Goal: Task Accomplishment & Management: Use online tool/utility

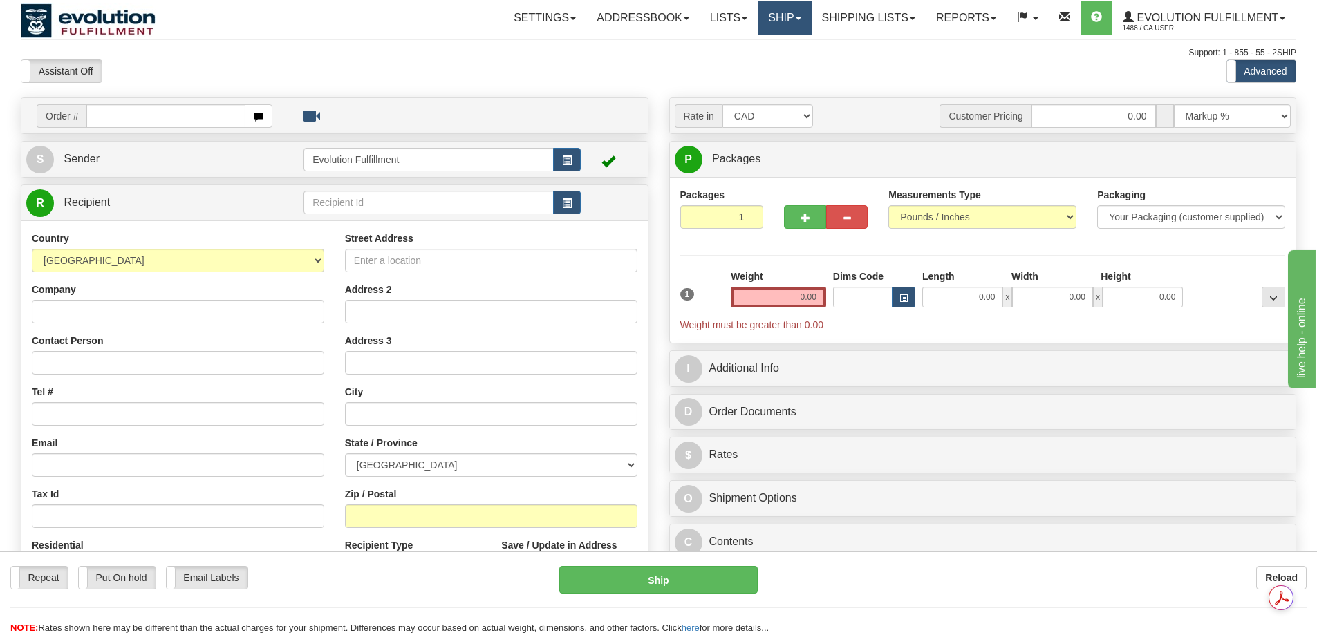
click at [776, 10] on link "Ship" at bounding box center [784, 18] width 53 height 35
click at [746, 69] on span "OnHold / Order Queue" at bounding box center [748, 66] width 97 height 11
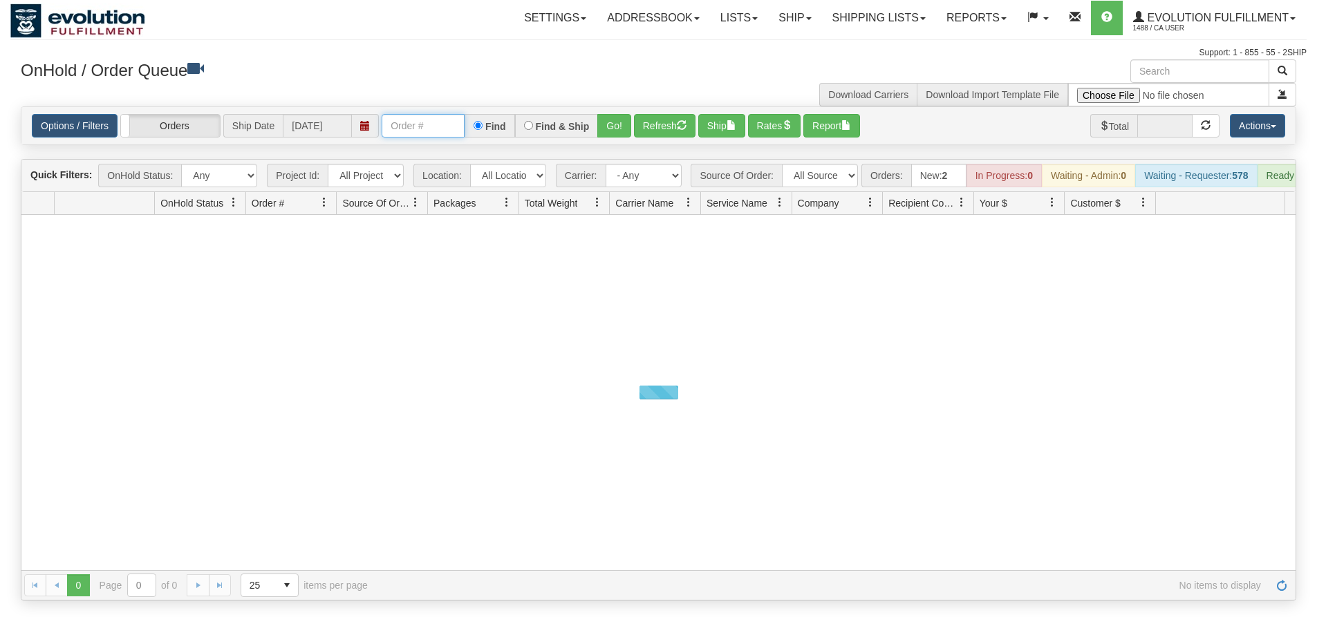
click at [422, 129] on input "text" at bounding box center [423, 126] width 83 height 24
paste input "17445180_BO01"
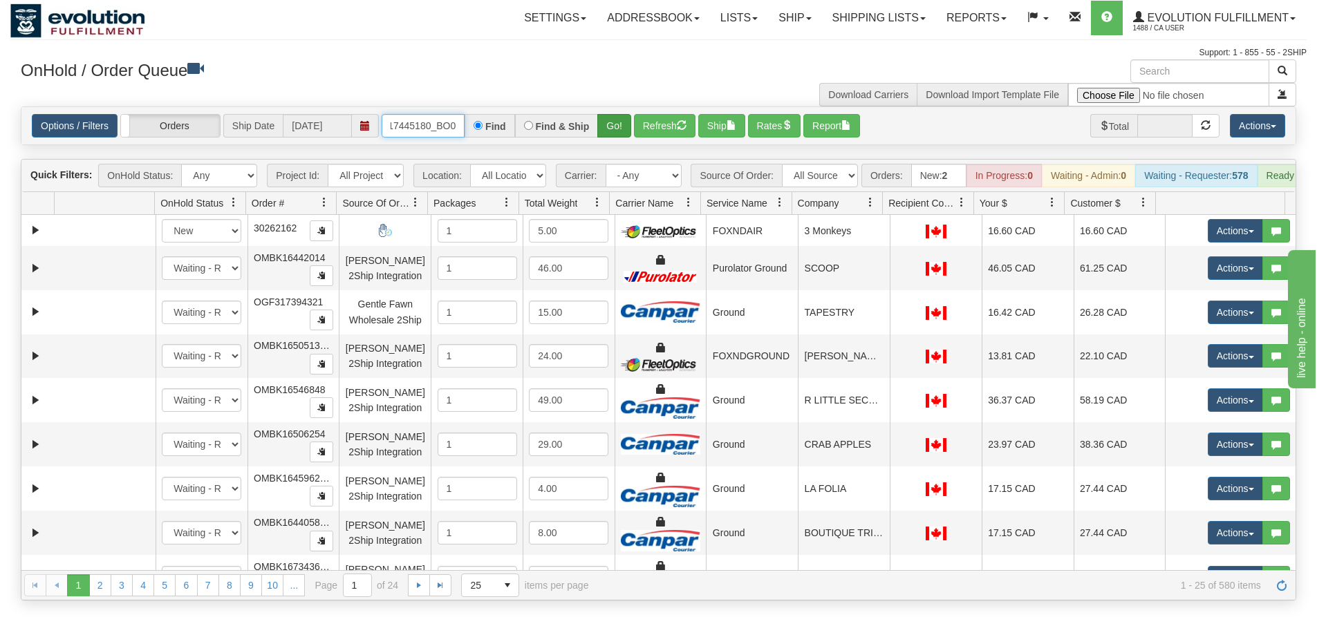
scroll to position [0, 3]
type input "17445180_BO0"
click at [610, 127] on button "Go!" at bounding box center [614, 126] width 34 height 24
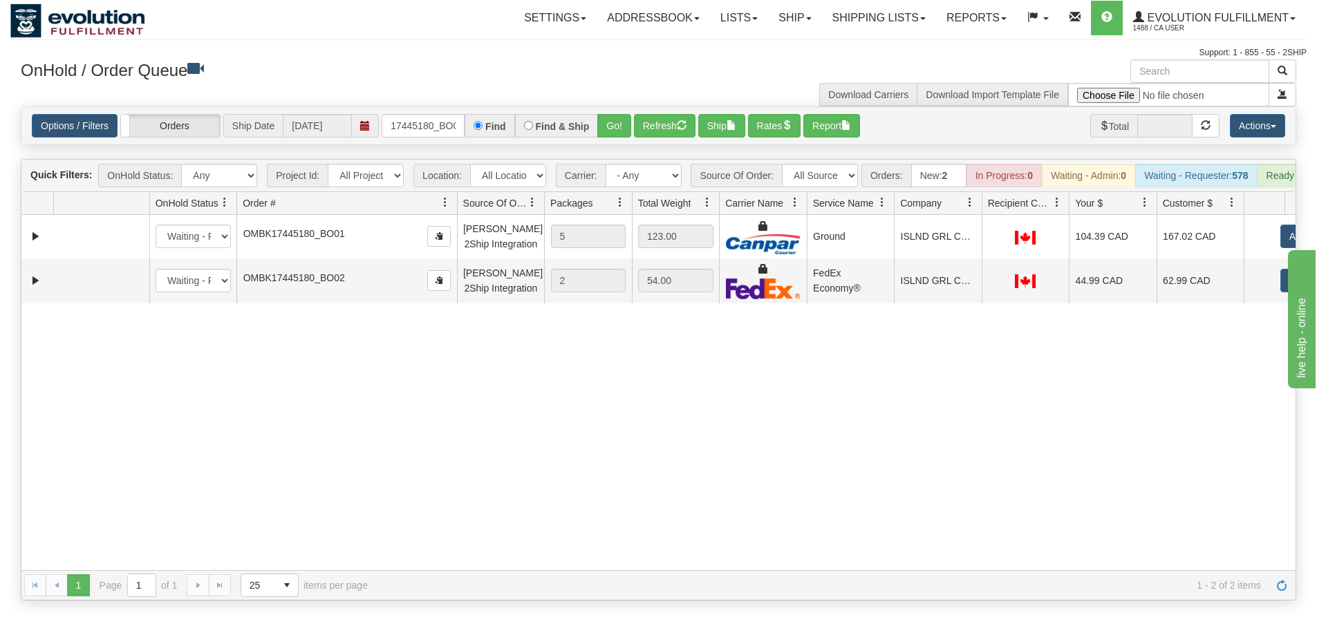
drag, startPoint x: 339, startPoint y: 213, endPoint x: 424, endPoint y: 215, distance: 85.1
click at [424, 214] on div "Id Location Request Id Reply Id OnHold Status Order # Source Of Order Packages …" at bounding box center [653, 203] width 1264 height 22
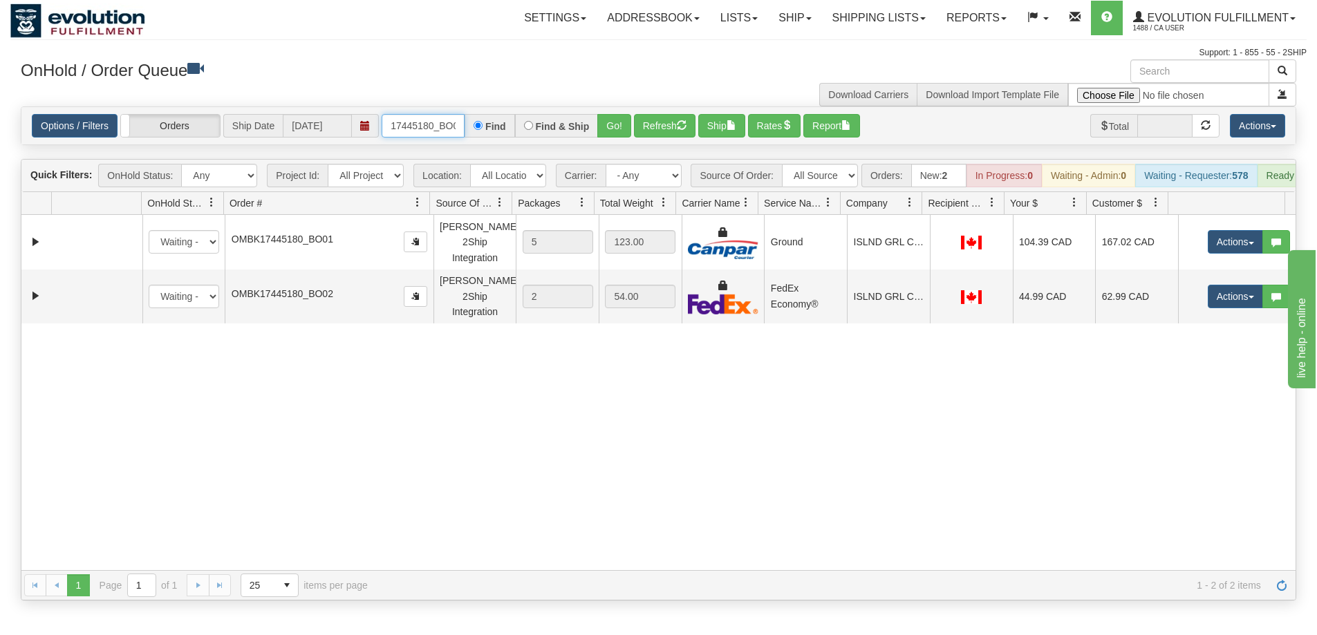
scroll to position [0, 3]
drag, startPoint x: 421, startPoint y: 124, endPoint x: 460, endPoint y: 124, distance: 39.4
click at [460, 124] on input "17445180_BO0" at bounding box center [423, 126] width 83 height 24
click at [455, 129] on input "17445180_BO0" at bounding box center [423, 126] width 83 height 24
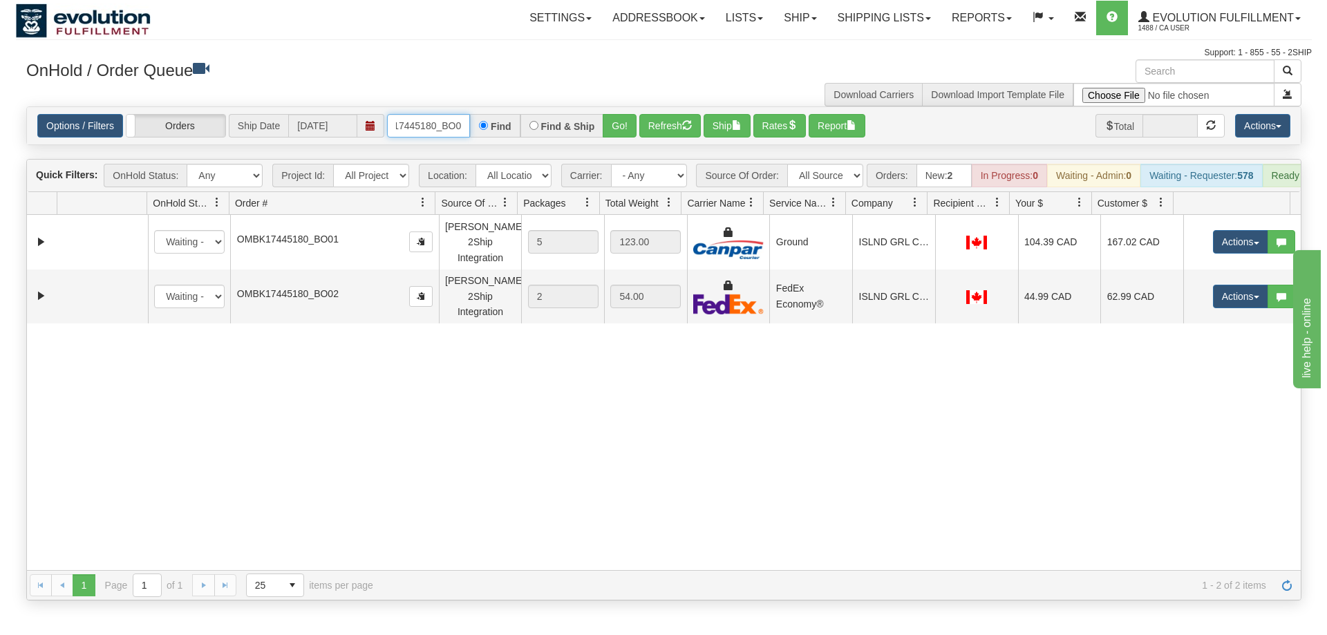
scroll to position [0, 0]
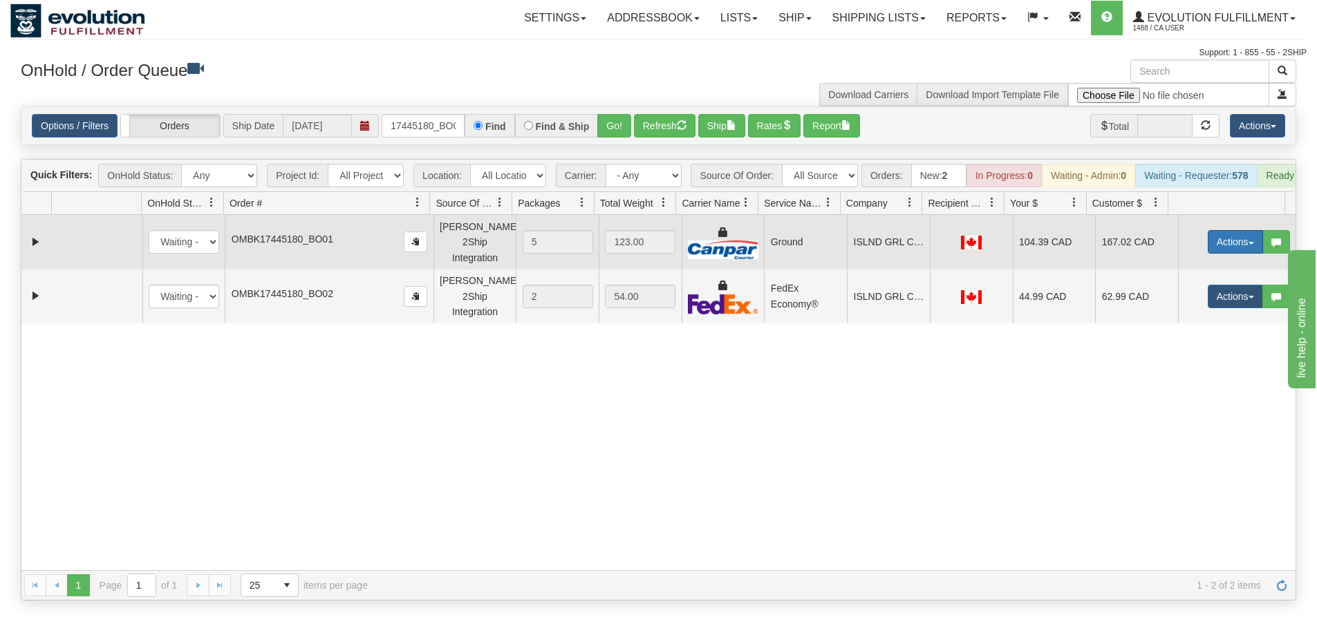
click at [1208, 250] on button "Actions" at bounding box center [1235, 242] width 55 height 24
click at [1165, 273] on span "Open" at bounding box center [1181, 268] width 33 height 11
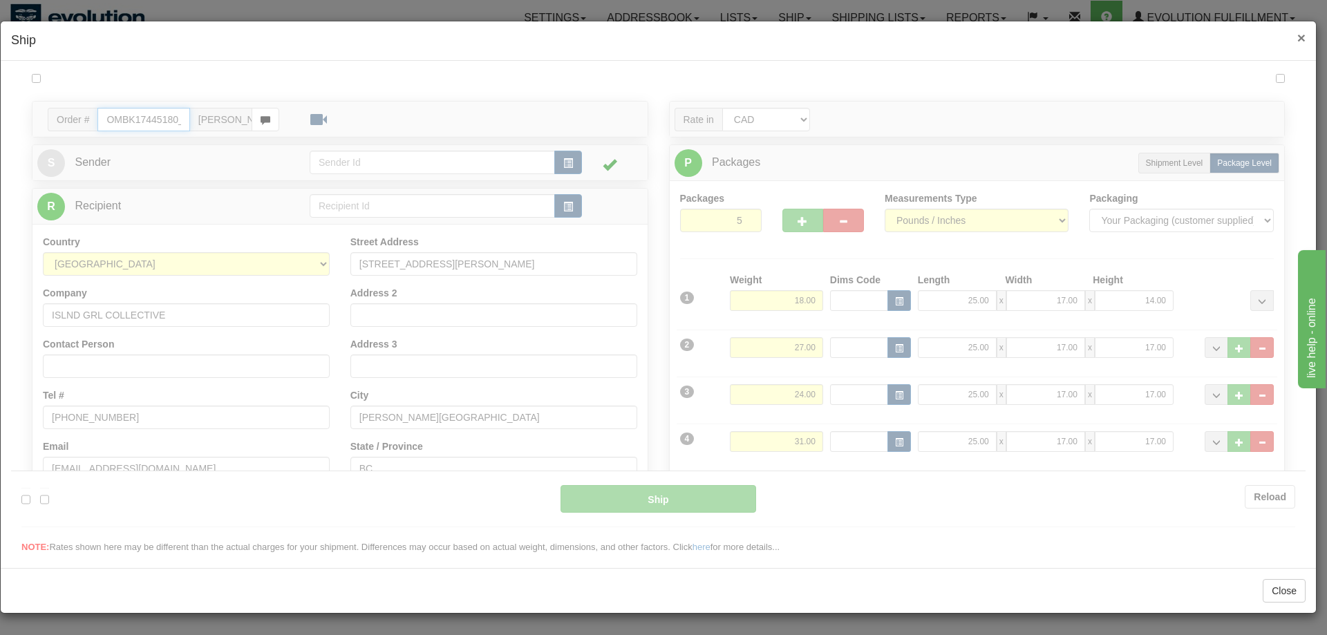
type input "1"
type input "11:58"
type input "16:00"
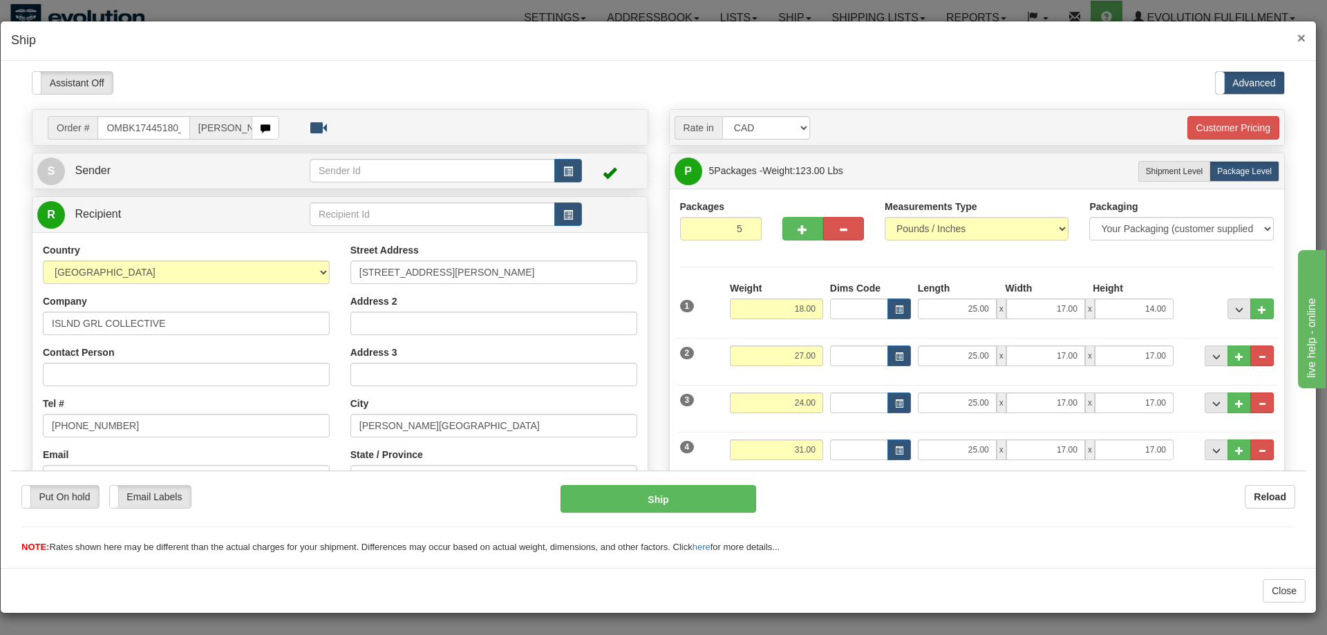
click at [1302, 43] on span "×" at bounding box center [1302, 38] width 8 height 16
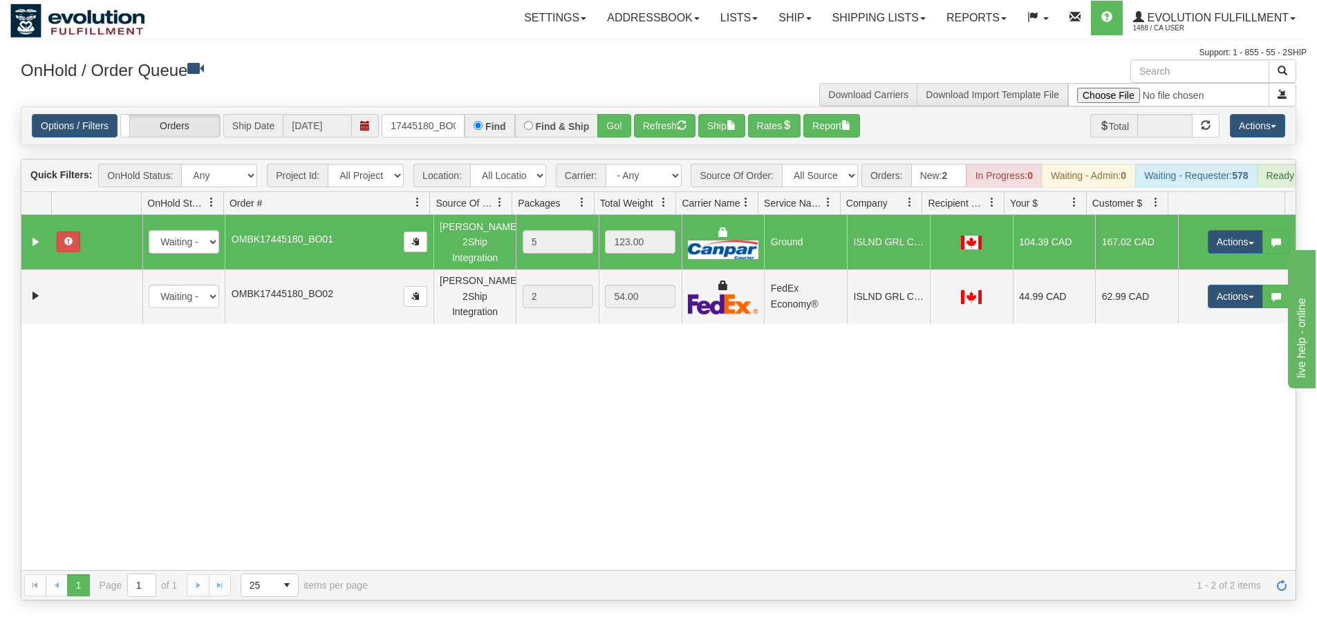
click at [26, 252] on td at bounding box center [36, 242] width 30 height 54
click at [35, 251] on link "Expand" at bounding box center [35, 242] width 17 height 17
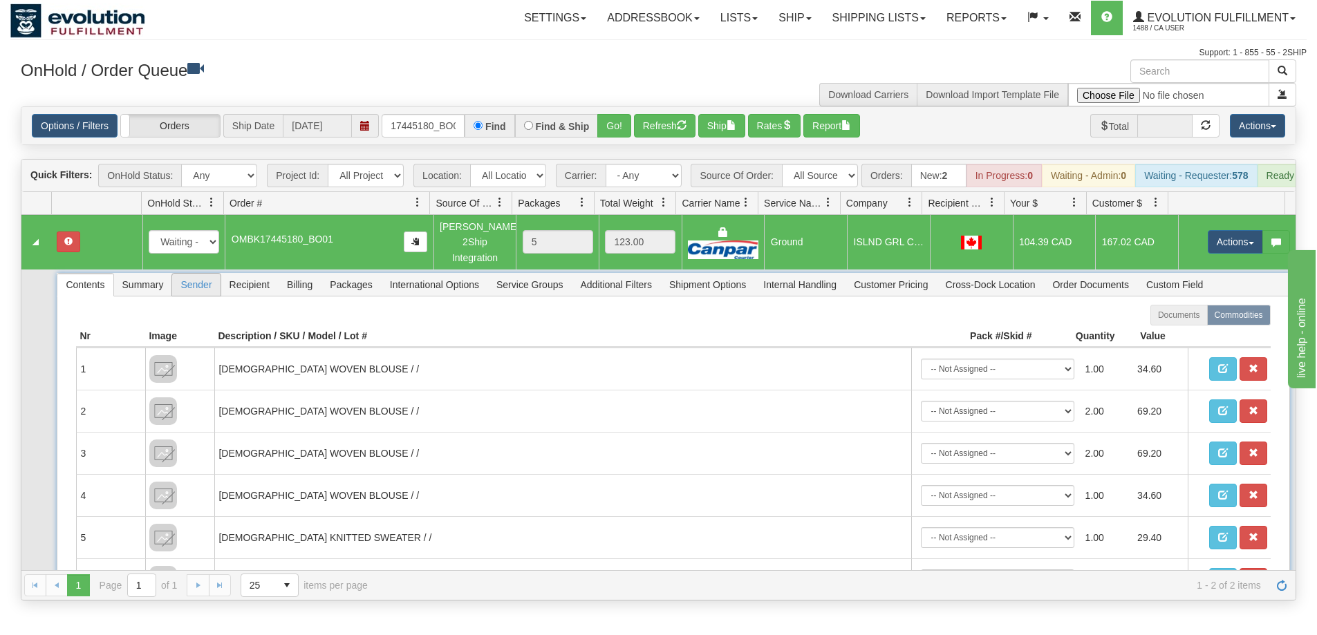
click at [211, 291] on span "Sender" at bounding box center [196, 285] width 48 height 22
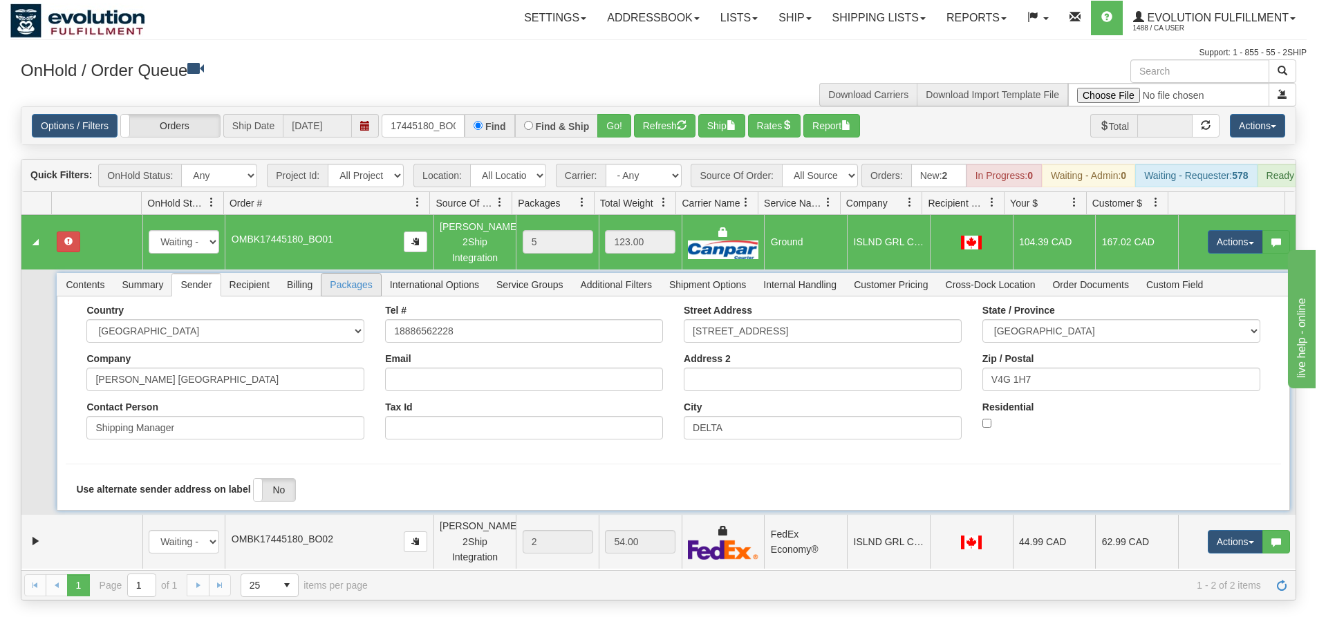
click at [332, 296] on span "Packages" at bounding box center [350, 285] width 59 height 22
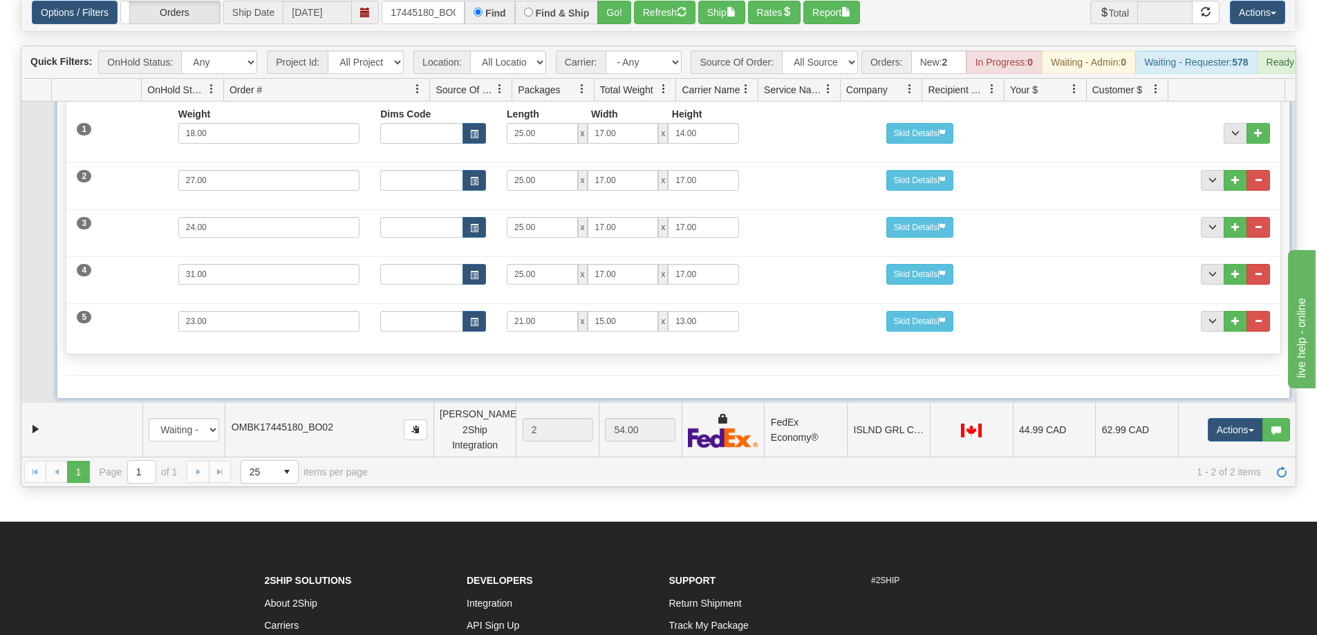
scroll to position [115, 0]
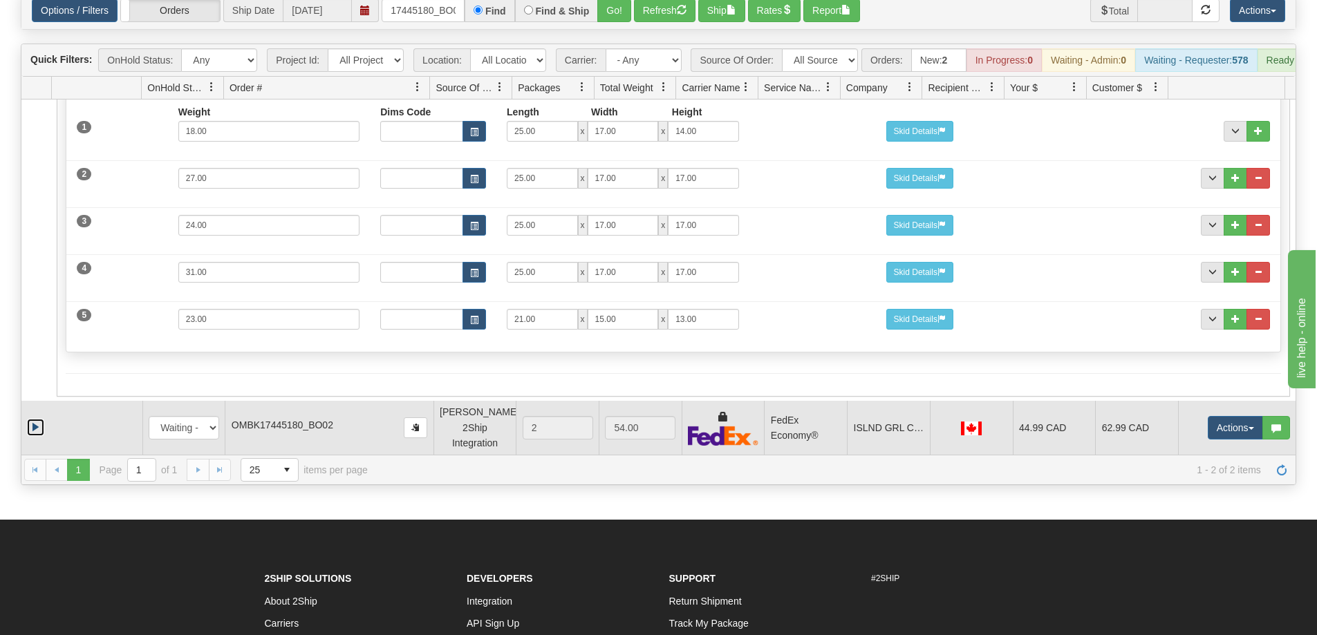
click at [37, 436] on link "Expand" at bounding box center [35, 427] width 17 height 17
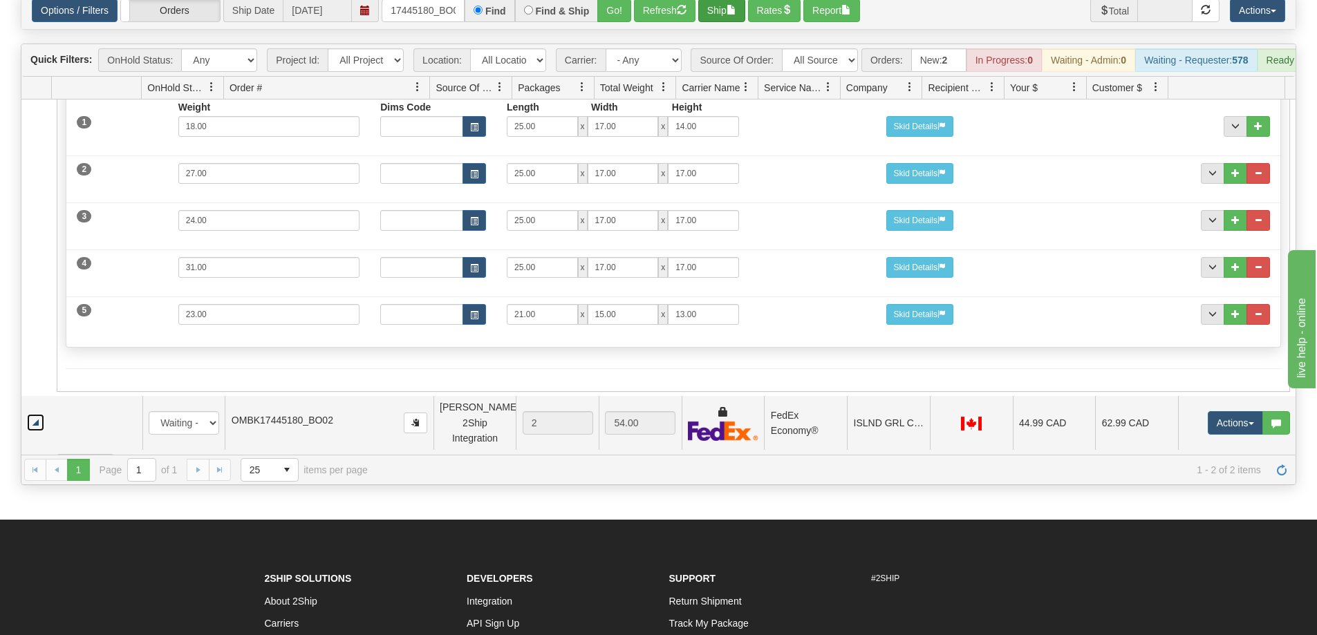
scroll to position [230, 0]
